Goal: Task Accomplishment & Management: Manage account settings

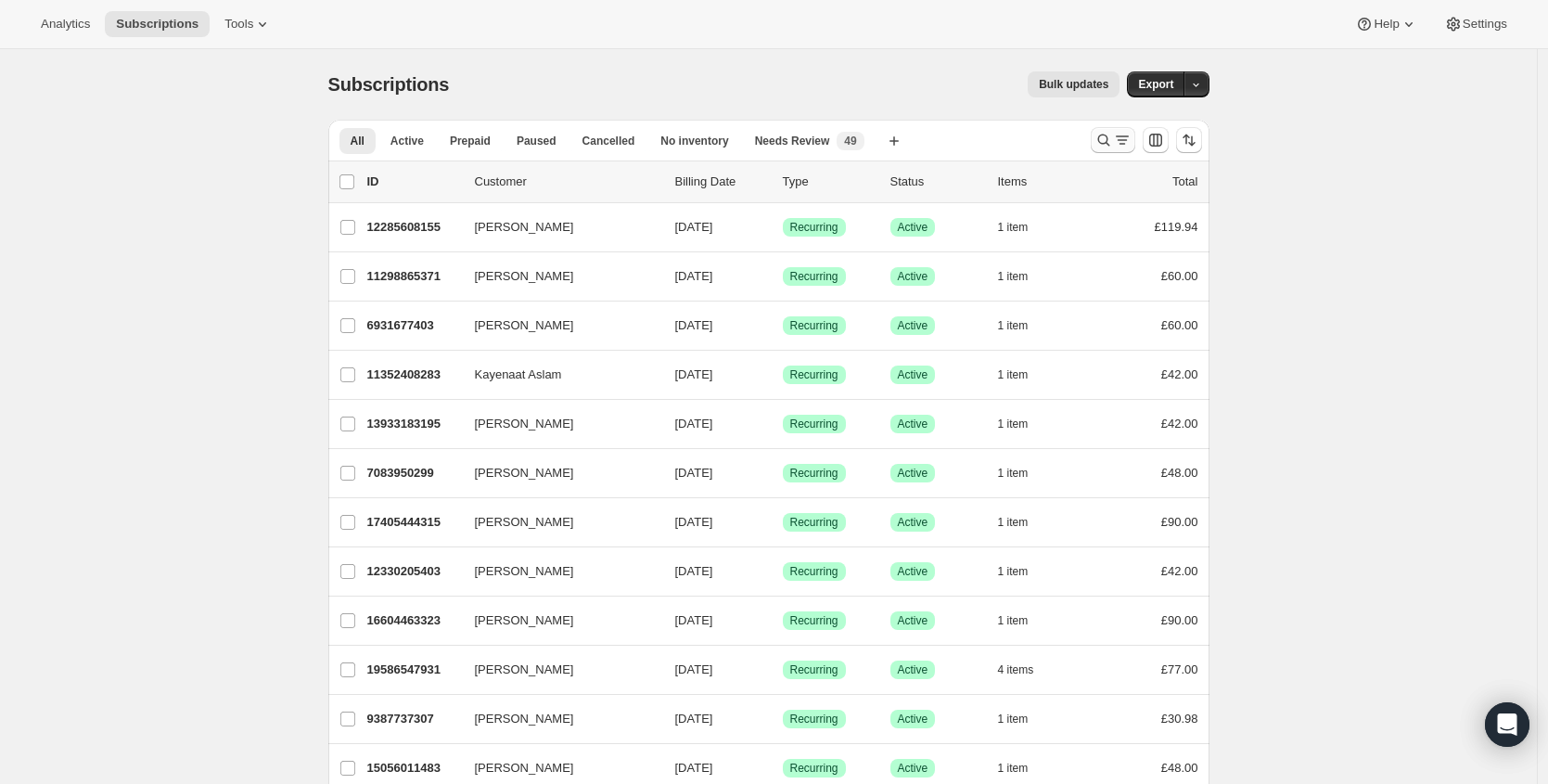
click at [1112, 137] on icon "Search and filter results" at bounding box center [1104, 139] width 18 height 18
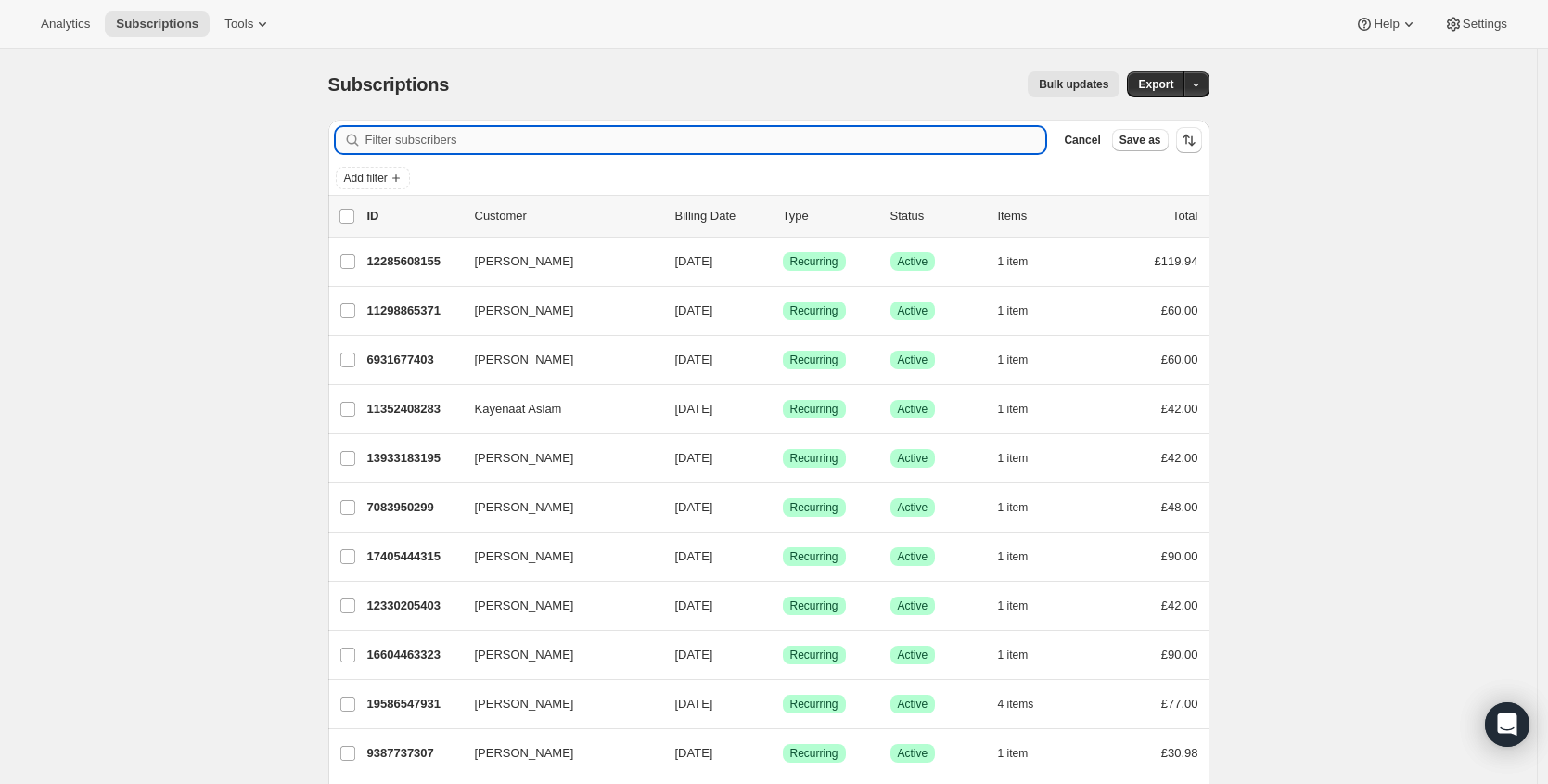
type input "v"
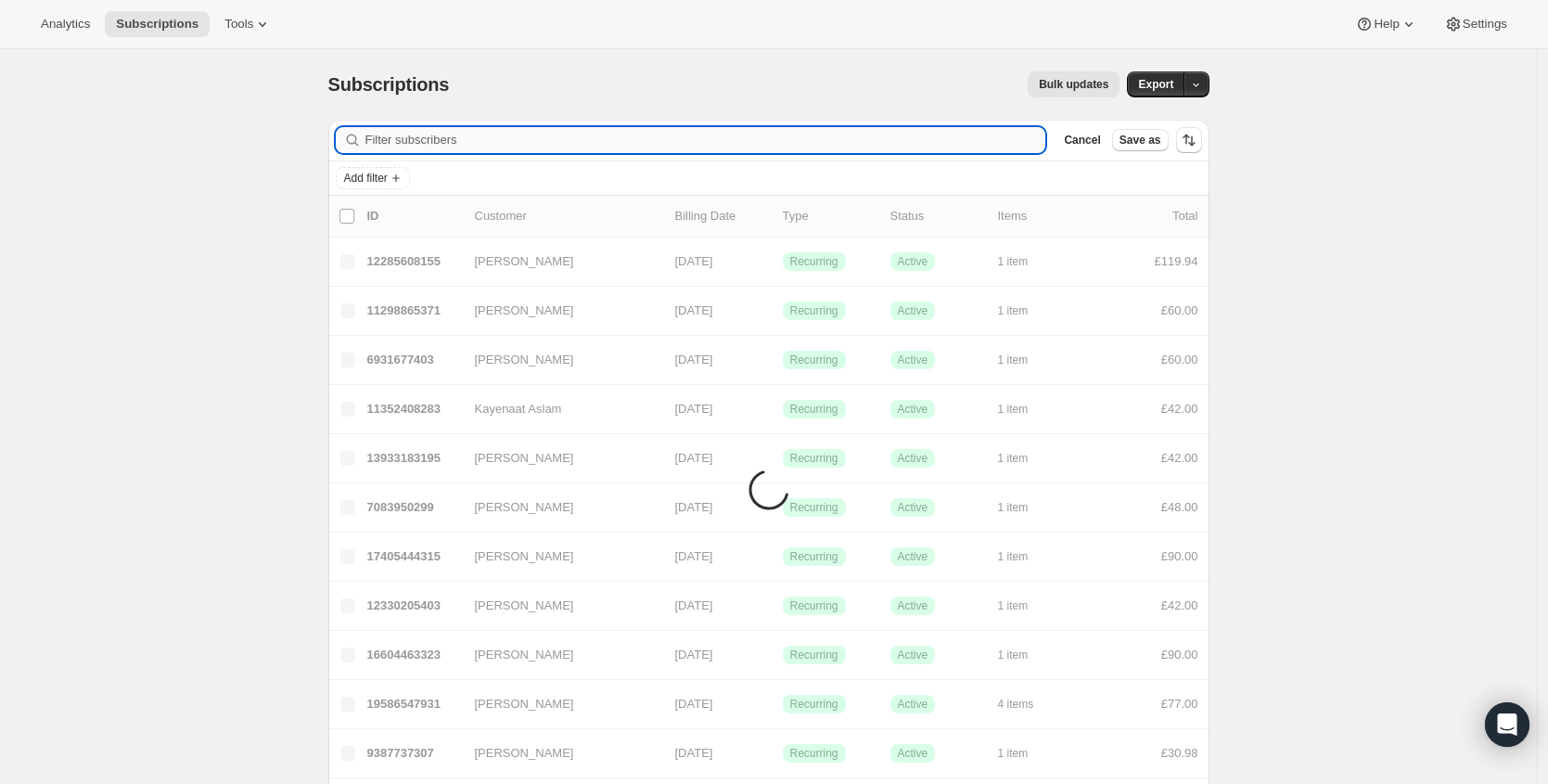
type input "v"
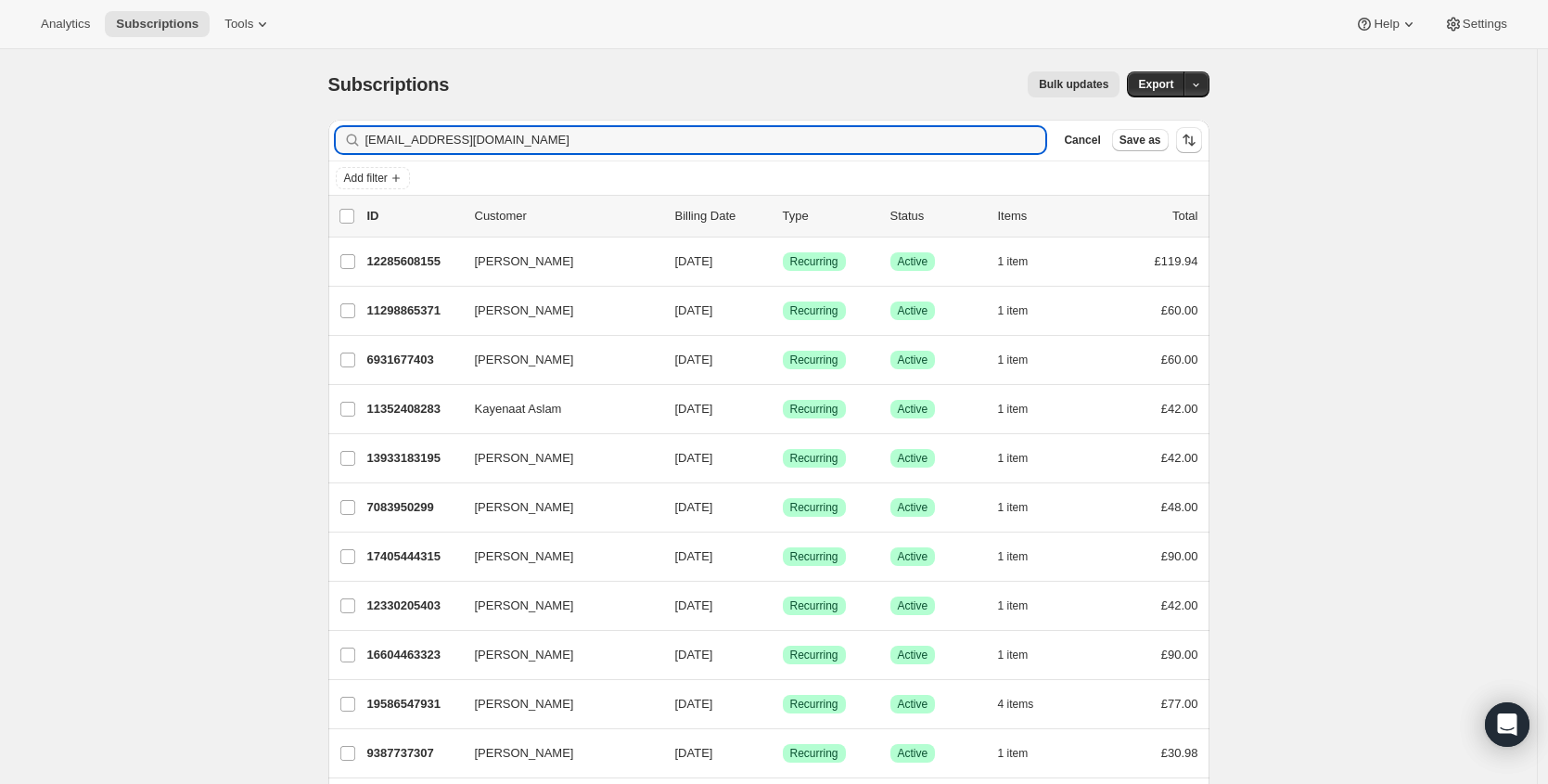
type input "[EMAIL_ADDRESS][DOMAIN_NAME]"
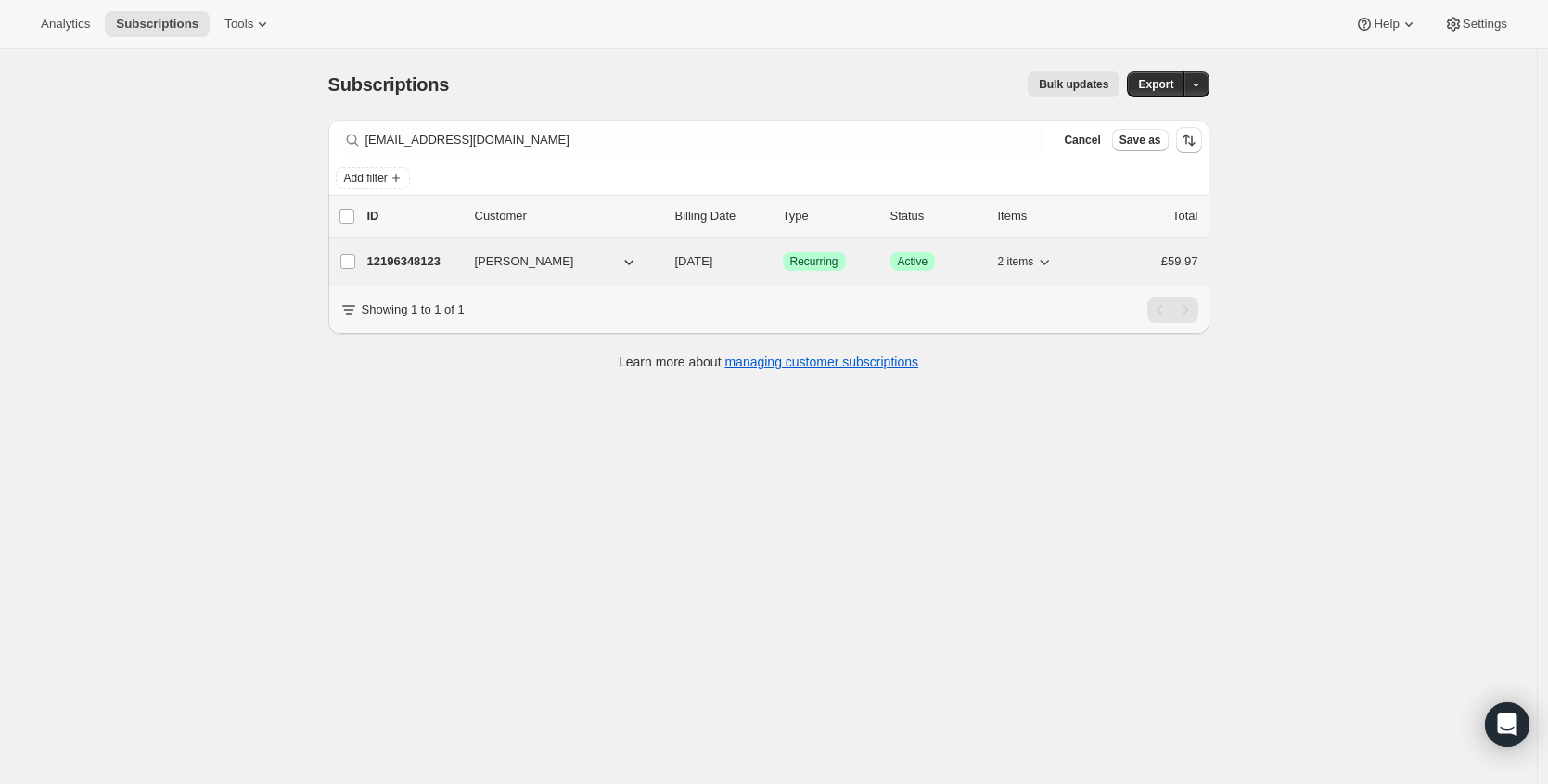
click at [401, 261] on p "12196348123" at bounding box center [414, 261] width 92 height 18
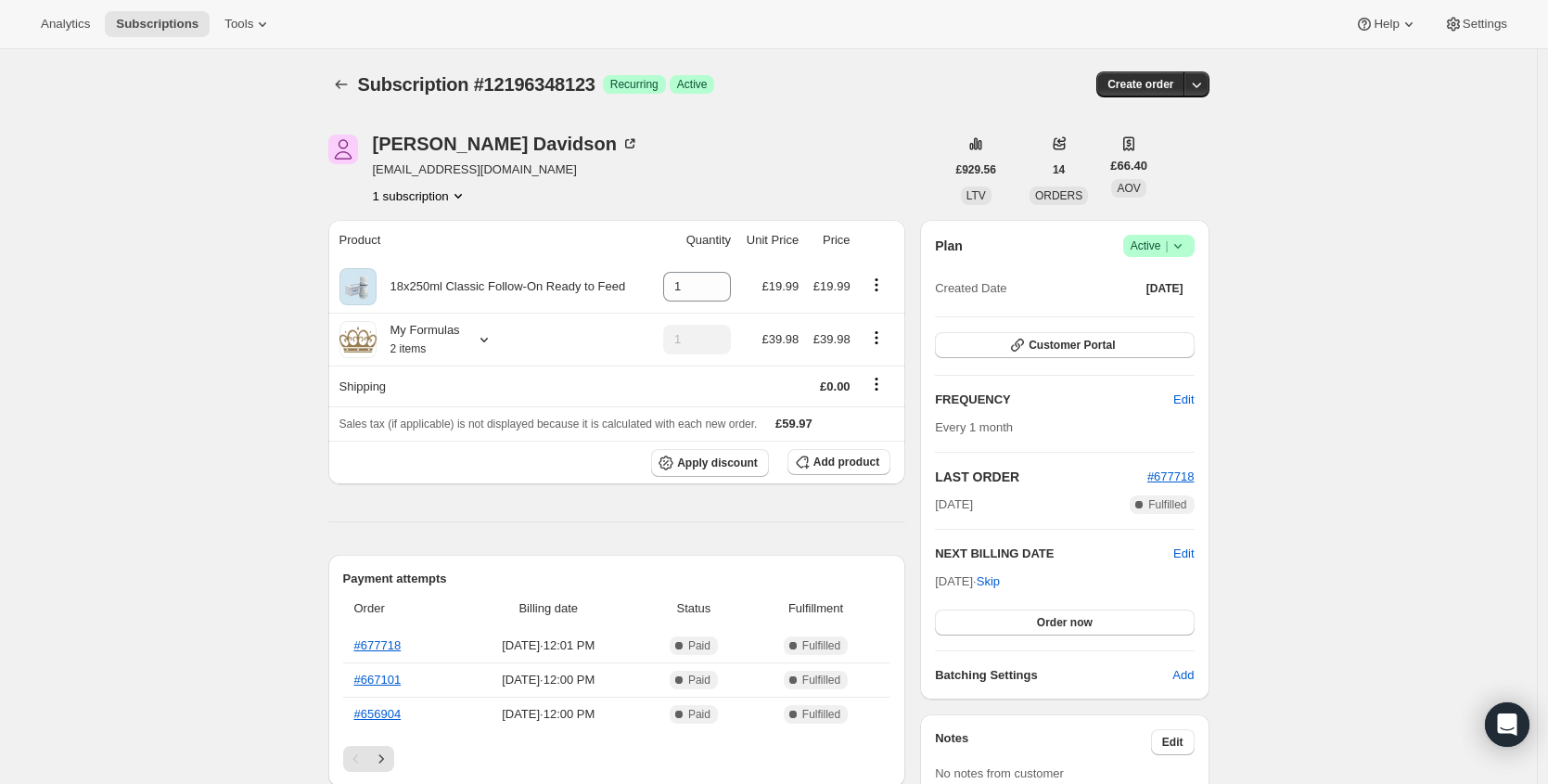
click at [1175, 256] on span "Success Active |" at bounding box center [1159, 245] width 71 height 22
click at [1173, 314] on span "Cancel subscription" at bounding box center [1157, 314] width 105 height 13
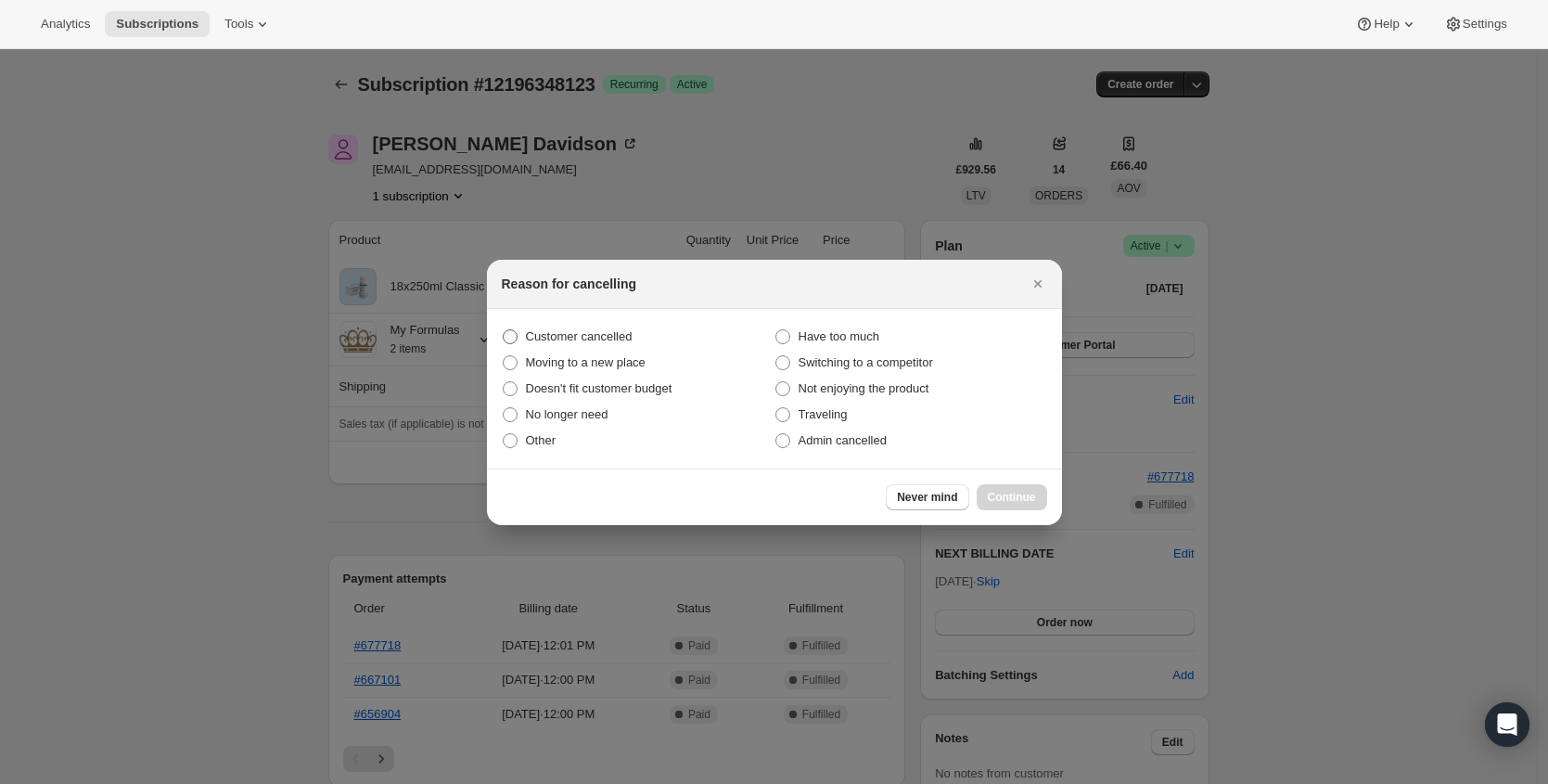
click at [615, 341] on span "Customer cancelled" at bounding box center [579, 336] width 107 height 13
click at [504, 330] on input "Customer cancelled" at bounding box center [503, 329] width 1 height 1
radio input "true"
click at [1007, 485] on button "Continue" at bounding box center [1011, 496] width 70 height 26
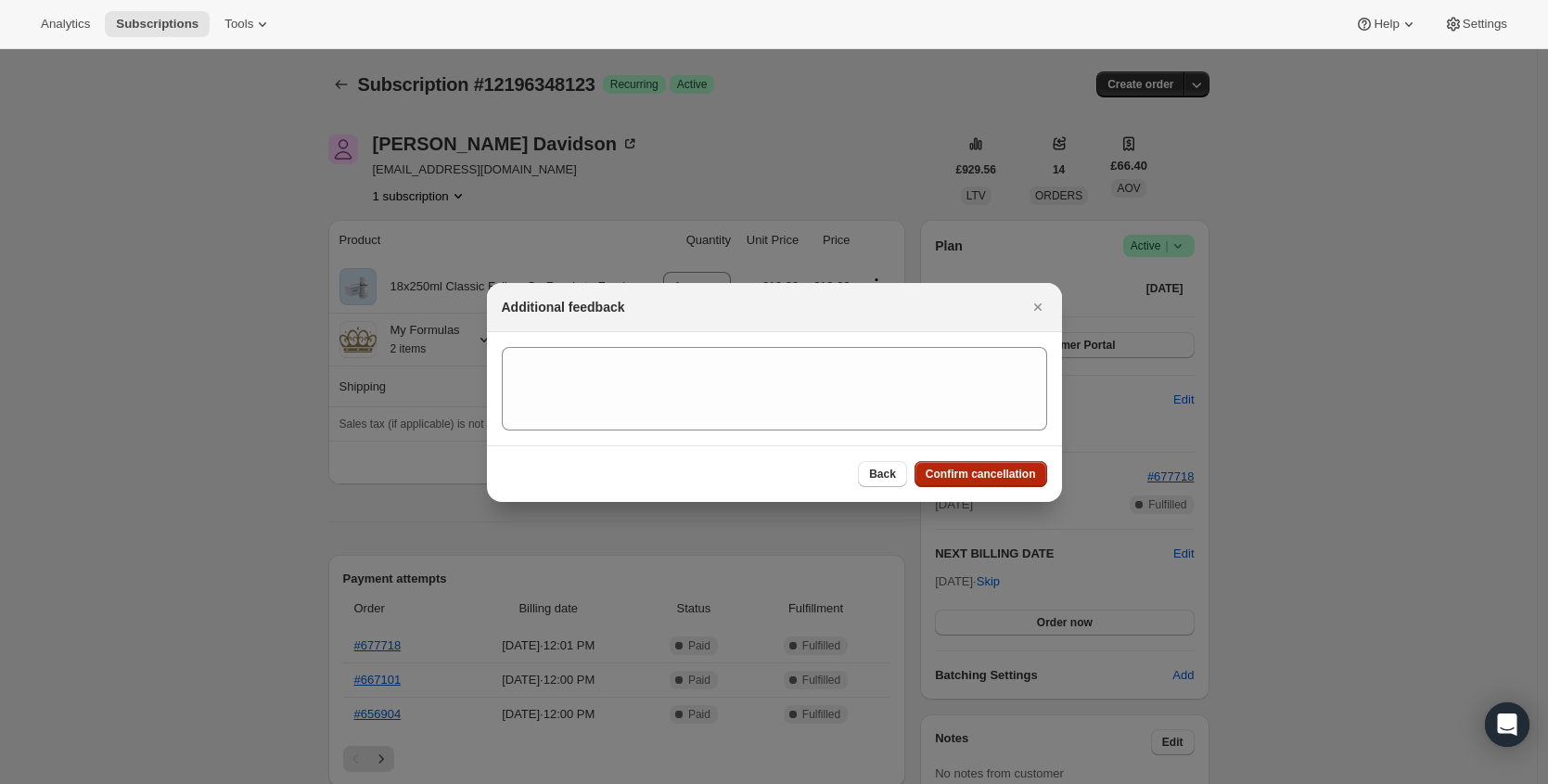
click at [985, 475] on span "Confirm cancellation" at bounding box center [980, 473] width 111 height 14
